Goal: Navigation & Orientation: Find specific page/section

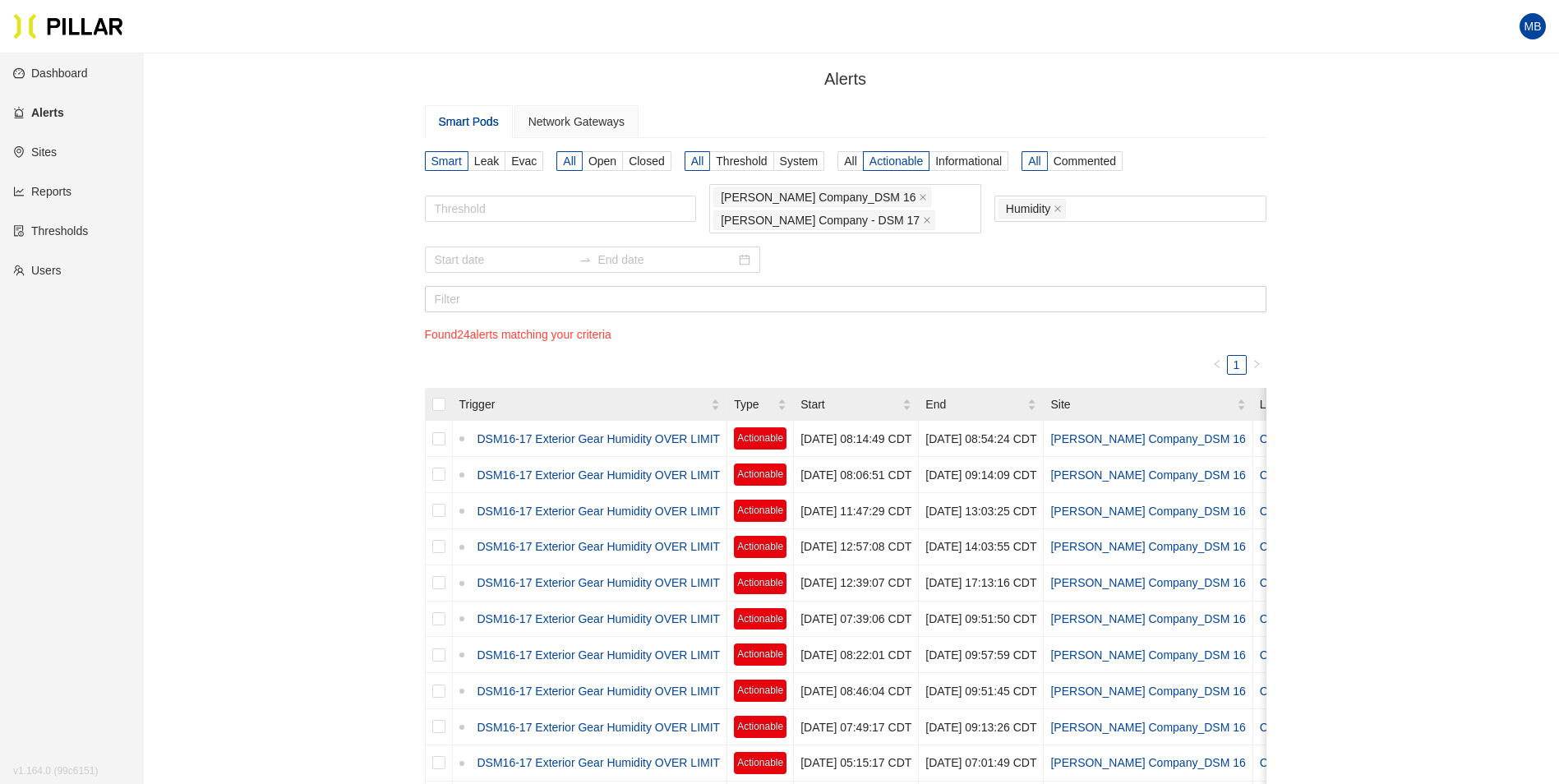
scroll to position [53, 0]
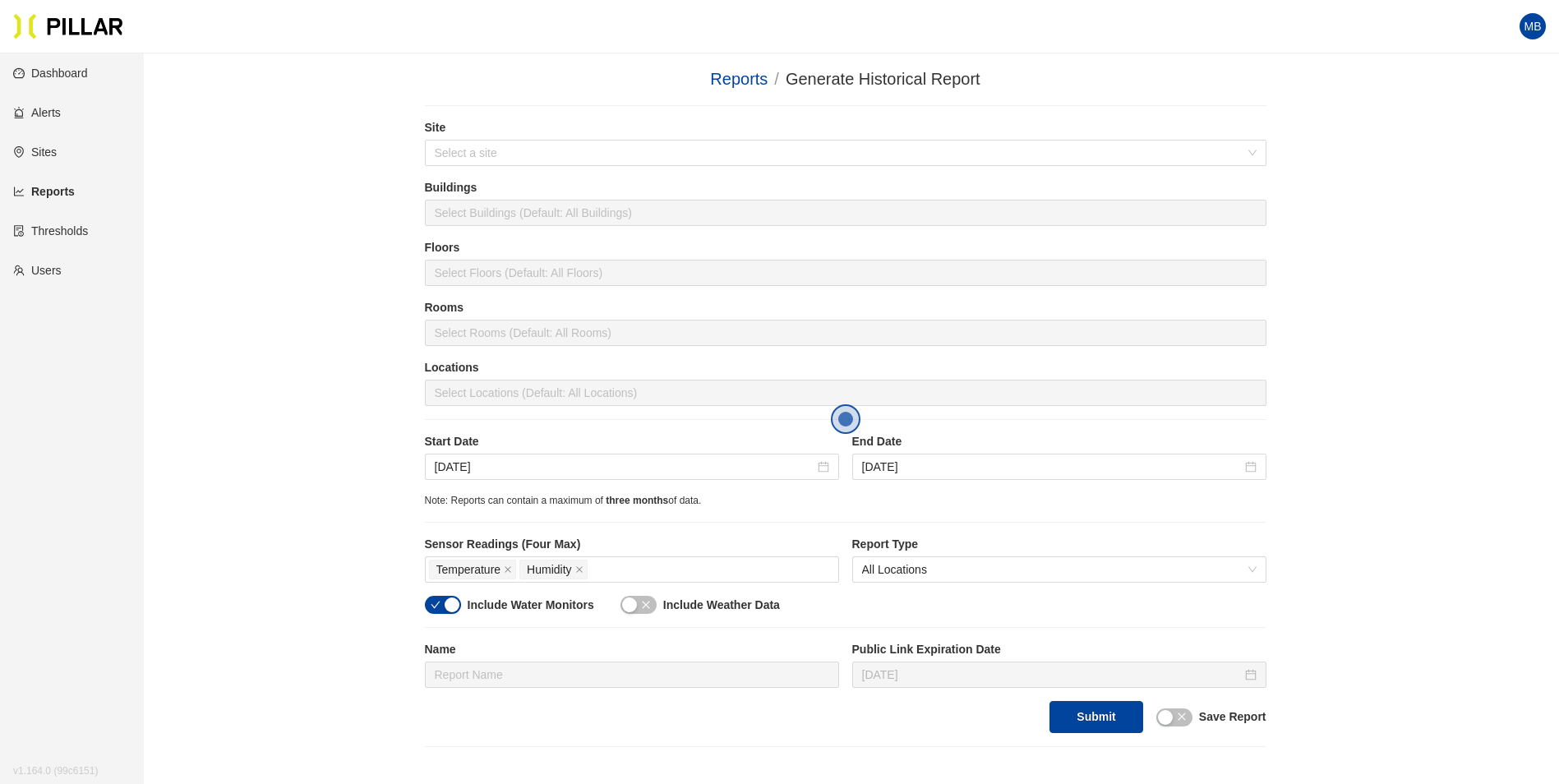
scroll to position [226, 0]
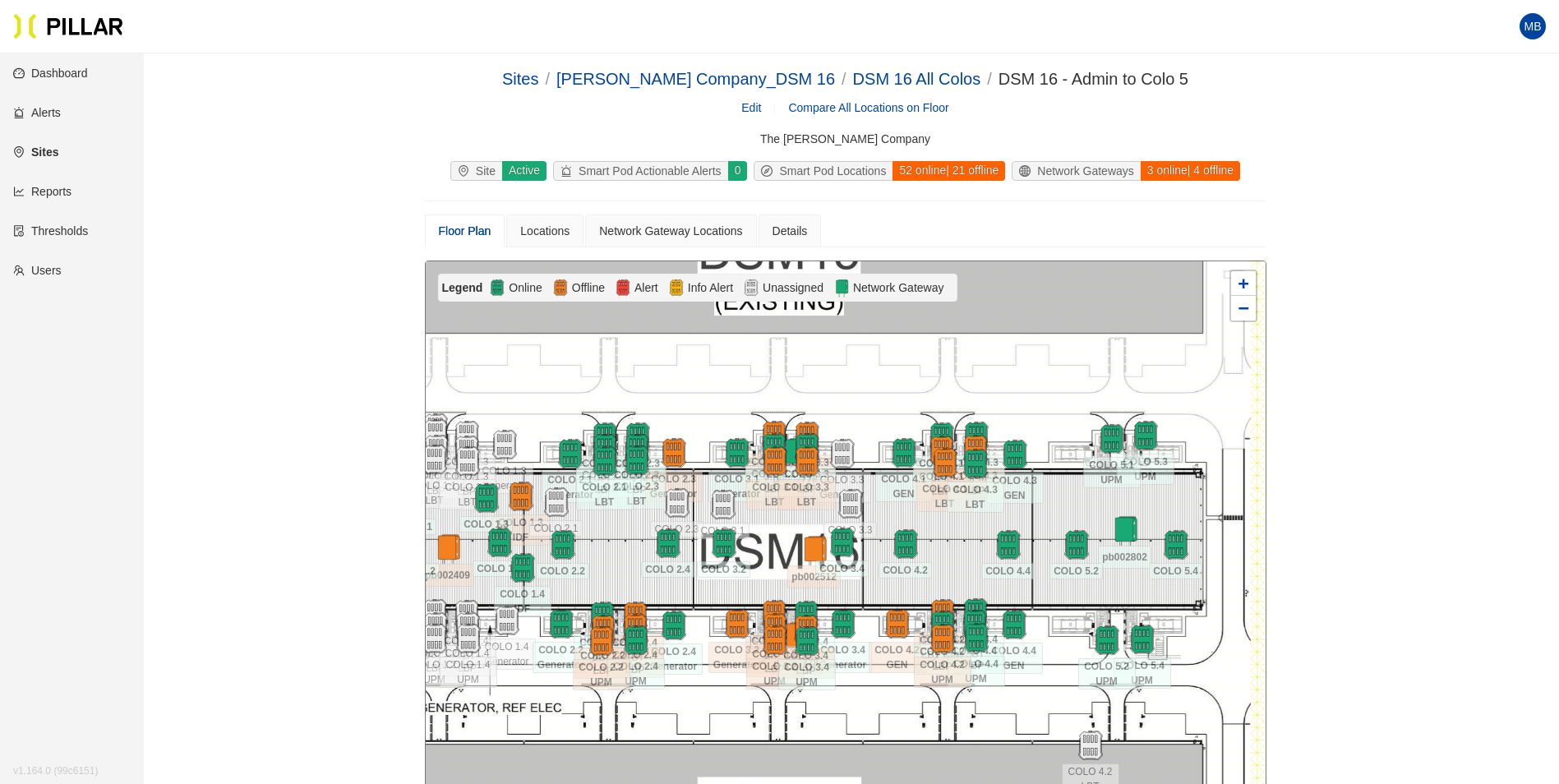
drag, startPoint x: 1028, startPoint y: 405, endPoint x: 946, endPoint y: 387, distance: 84.0
click at [946, 387] on div at bounding box center [846, 554] width 840 height 587
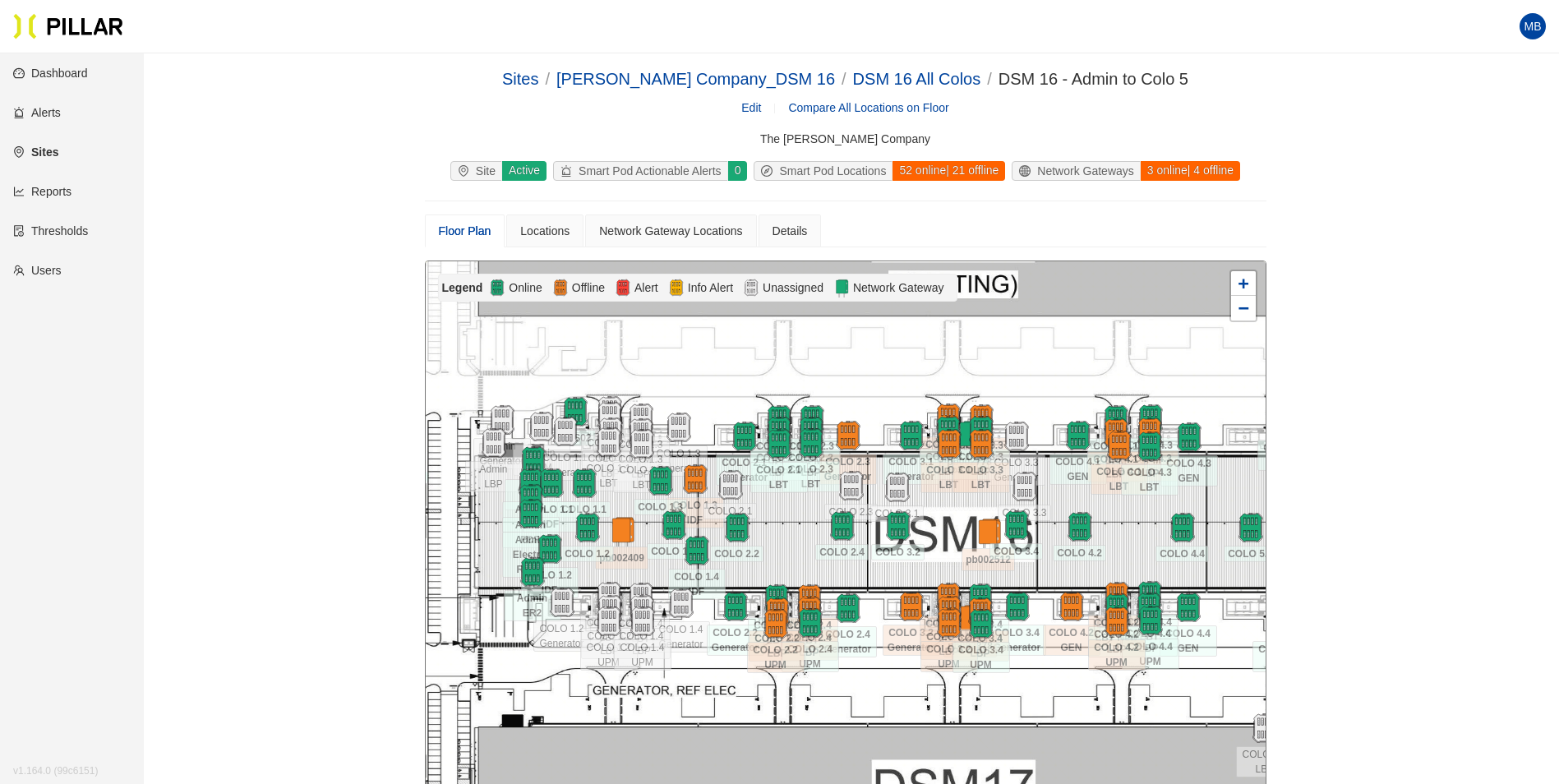
drag, startPoint x: 579, startPoint y: 411, endPoint x: 722, endPoint y: 392, distance: 144.3
click at [722, 392] on div at bounding box center [846, 554] width 840 height 587
